Goal: Information Seeking & Learning: Learn about a topic

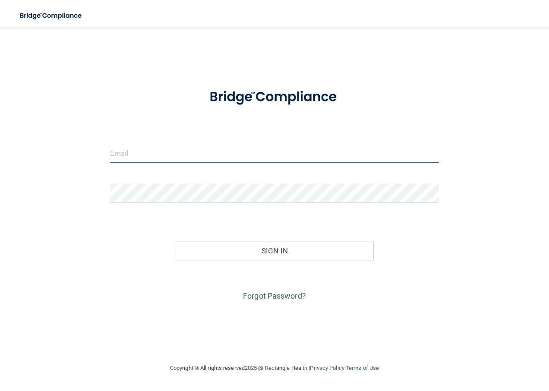
click at [176, 154] on input "email" at bounding box center [274, 152] width 329 height 19
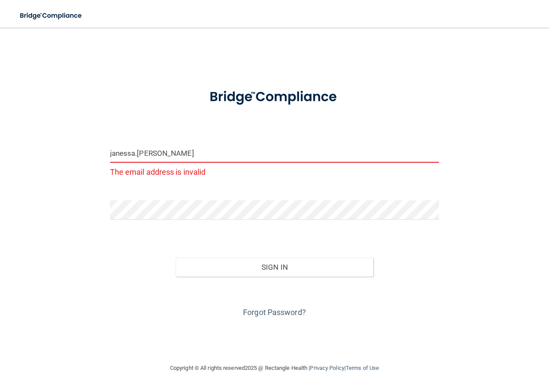
click at [202, 156] on input "janessa.buenrostro" at bounding box center [274, 152] width 329 height 19
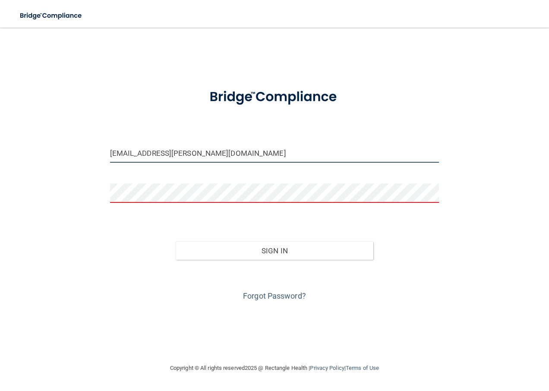
type input "[EMAIL_ADDRESS][PERSON_NAME][DOMAIN_NAME]"
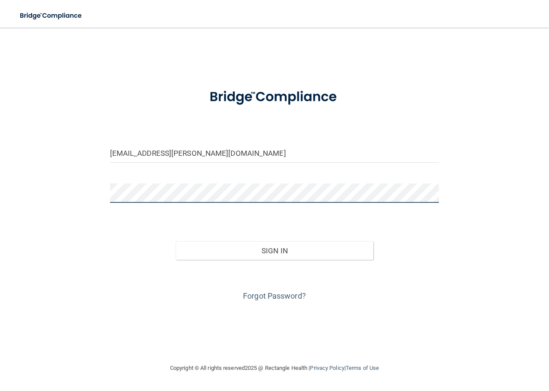
click at [176, 241] on button "Sign In" at bounding box center [275, 250] width 198 height 19
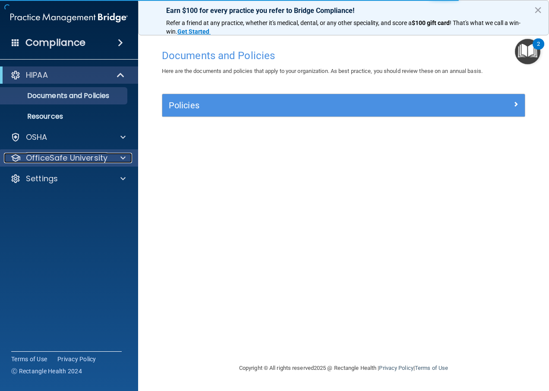
click at [125, 160] on span at bounding box center [122, 158] width 5 height 10
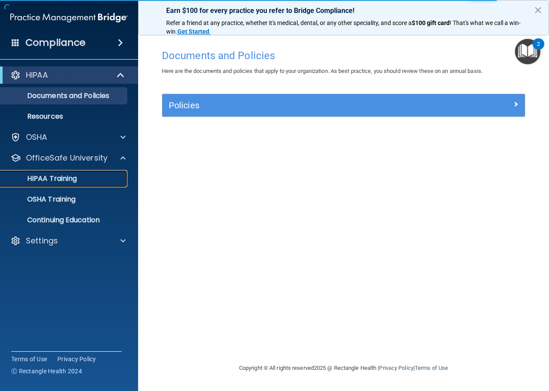
click at [62, 182] on p "HIPAA Training" at bounding box center [41, 178] width 71 height 9
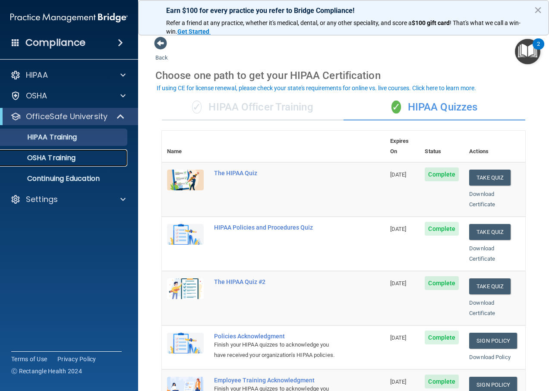
click at [64, 151] on link "OSHA Training" at bounding box center [59, 157] width 136 height 17
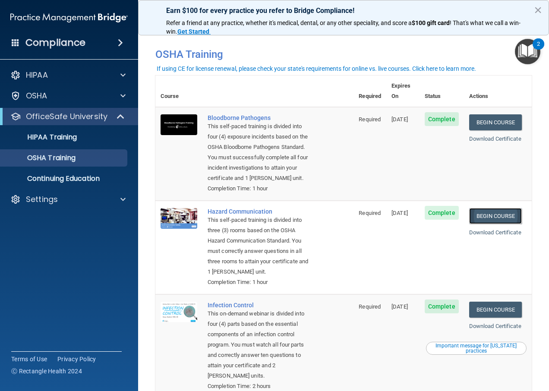
click at [509, 214] on link "Begin Course" at bounding box center [495, 216] width 53 height 16
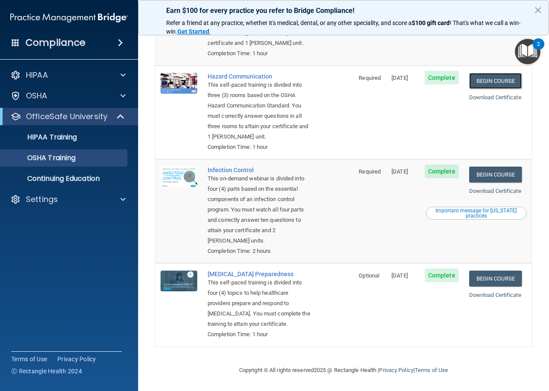
scroll to position [158, 0]
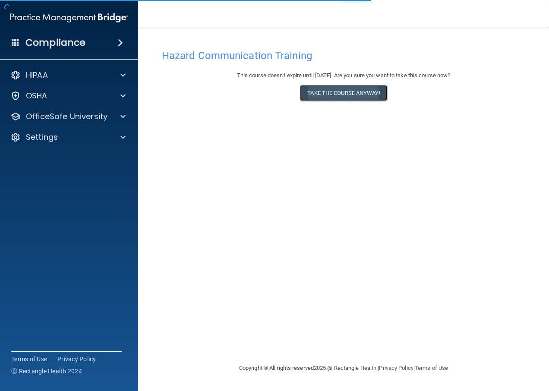
click at [340, 91] on button "Take the course anyway!" at bounding box center [343, 93] width 87 height 16
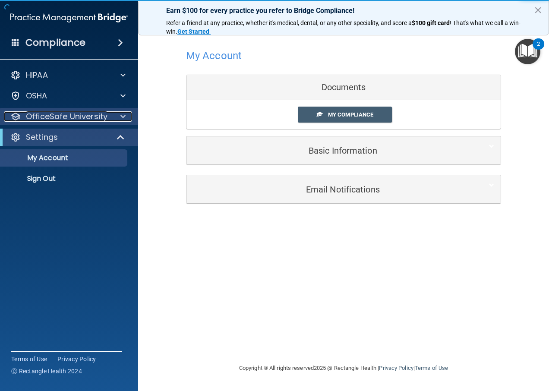
click at [121, 120] on span at bounding box center [122, 116] width 5 height 10
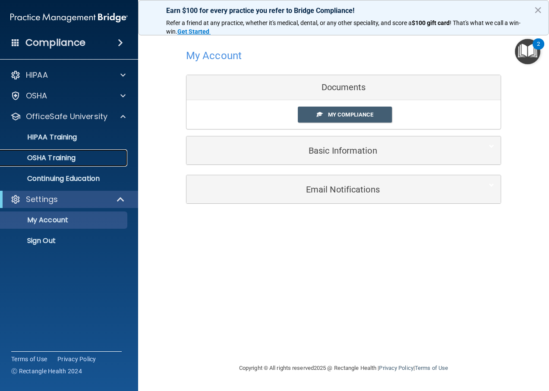
click at [72, 156] on p "OSHA Training" at bounding box center [41, 158] width 70 height 9
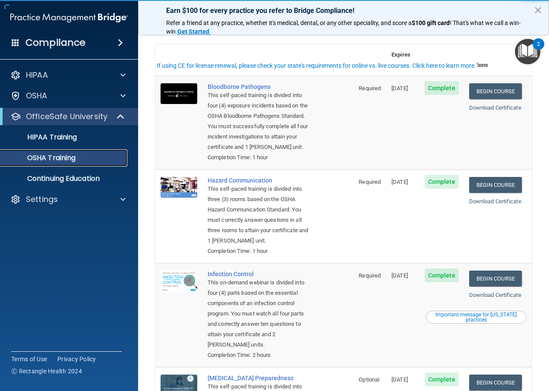
scroll to position [158, 0]
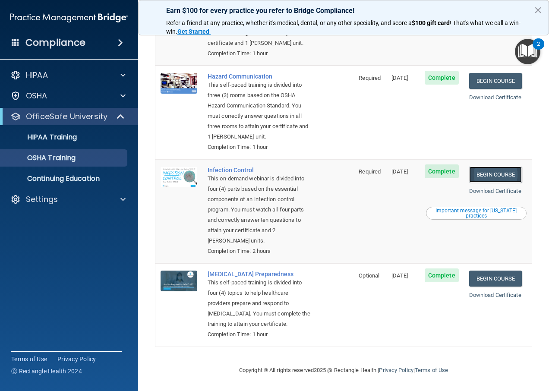
click at [492, 167] on link "Begin Course" at bounding box center [495, 175] width 53 height 16
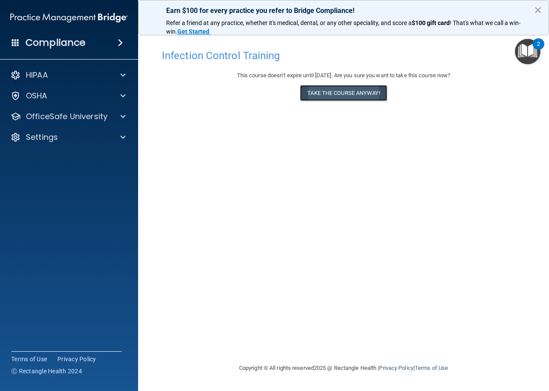
click at [361, 97] on button "Take the course anyway!" at bounding box center [343, 93] width 87 height 16
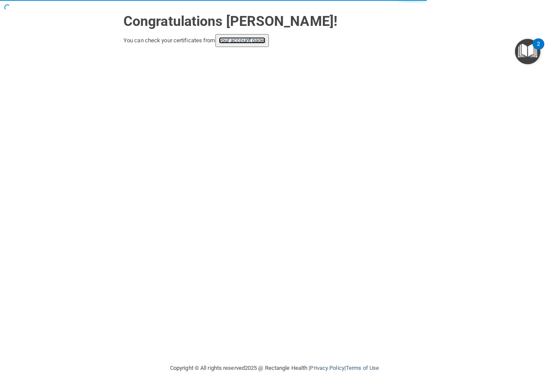
click at [256, 43] on link "your account page!" at bounding box center [242, 40] width 47 height 6
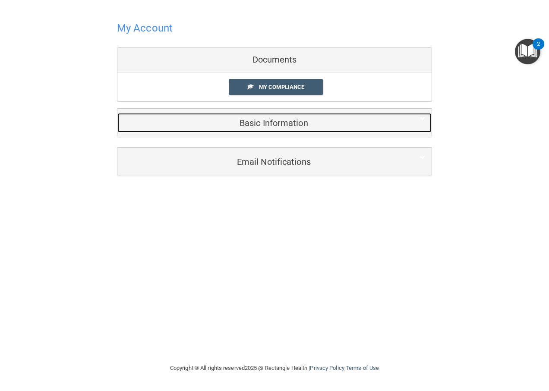
click at [292, 119] on h5 "Basic Information" at bounding box center [261, 122] width 275 height 9
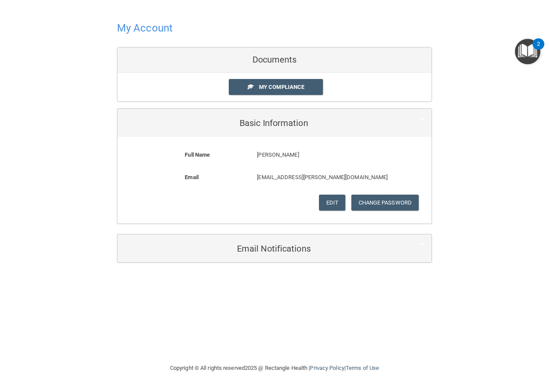
drag, startPoint x: 284, startPoint y: 69, endPoint x: 284, endPoint y: 76, distance: 6.9
click at [284, 69] on div "Documents" at bounding box center [274, 59] width 314 height 25
click at [284, 84] on span "My Compliance" at bounding box center [281, 87] width 45 height 6
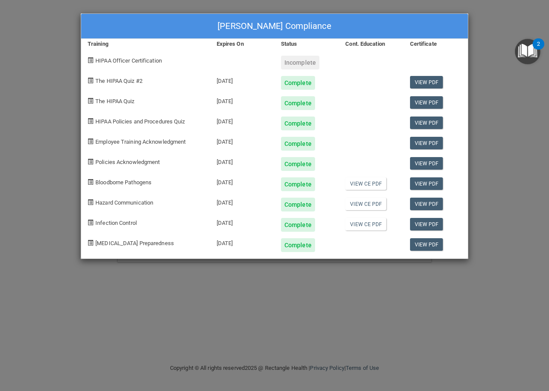
click at [347, 293] on div "Janessa Buenrostro's Compliance Training Expires On Status Cont. Education Cert…" at bounding box center [274, 195] width 549 height 391
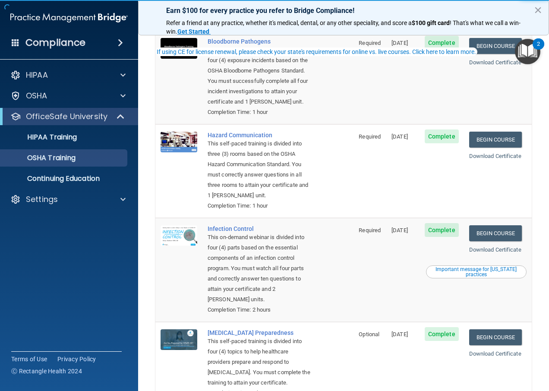
scroll to position [158, 0]
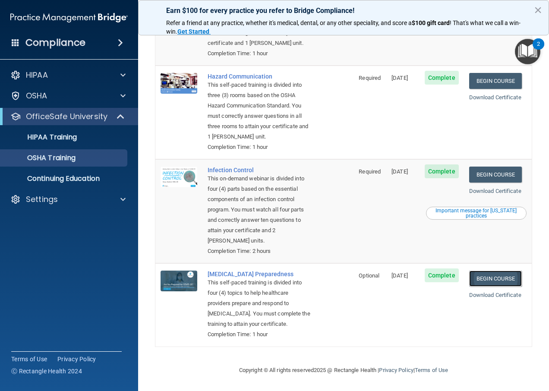
click at [487, 271] on link "Begin Course" at bounding box center [495, 278] width 53 height 16
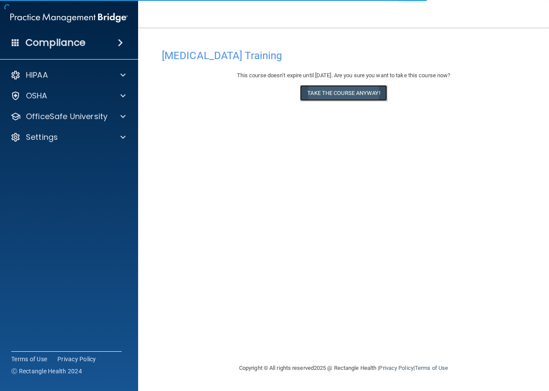
click at [349, 91] on button "Take the course anyway!" at bounding box center [343, 93] width 87 height 16
